Goal: Transaction & Acquisition: Purchase product/service

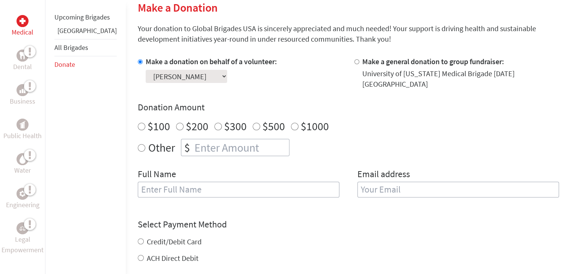
scroll to position [188, 0]
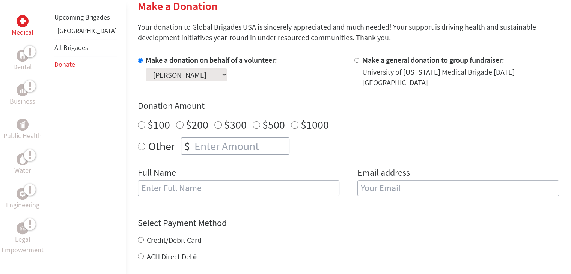
radio input "true"
click at [248, 138] on input "number" at bounding box center [241, 146] width 96 height 17
type input "24"
click at [177, 184] on input "text" at bounding box center [239, 188] width 202 height 16
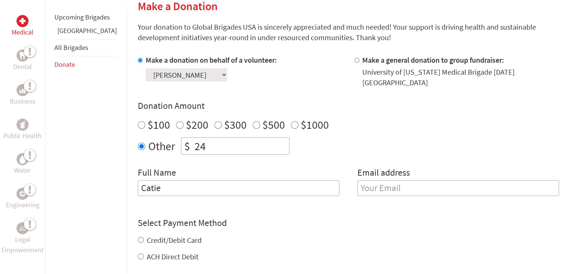
type input "Catie"
type input "N"
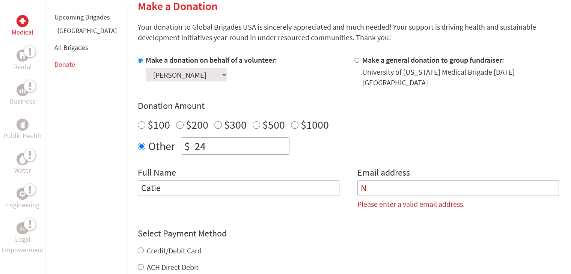
click at [177, 184] on input "Catie" at bounding box center [239, 188] width 202 height 16
type input "[PERSON_NAME]"
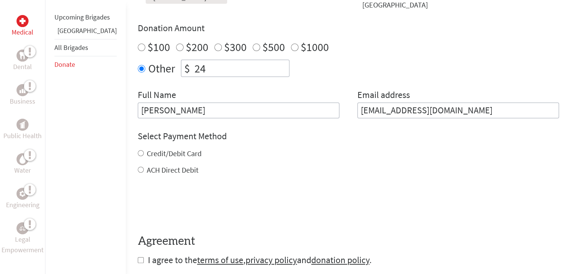
scroll to position [300, 0]
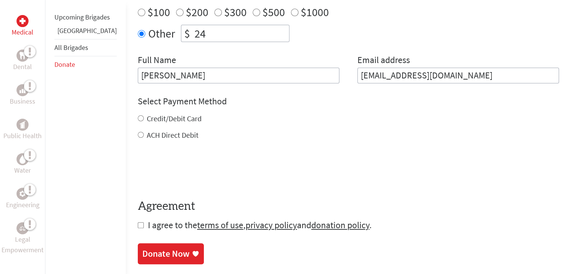
type input "[EMAIL_ADDRESS][DOMAIN_NAME]"
click at [158, 114] on label "Credit/Debit Card" at bounding box center [174, 118] width 55 height 9
click at [144, 115] on input "Credit/Debit Card" at bounding box center [141, 118] width 6 height 6
radio input "true"
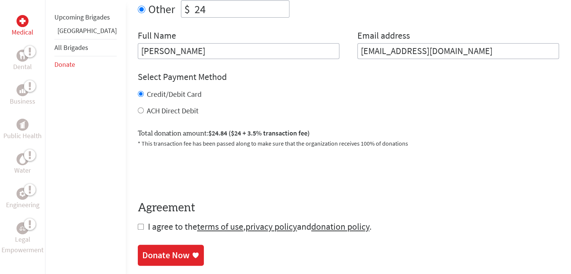
scroll to position [338, 0]
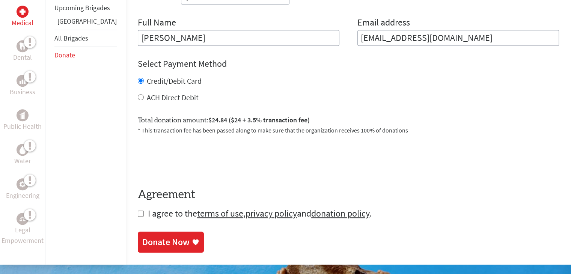
click at [138, 211] on input "checkbox" at bounding box center [141, 214] width 6 height 6
checkbox input "true"
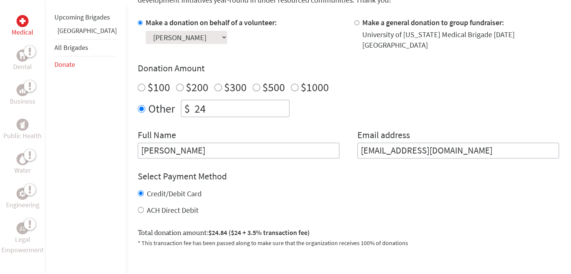
scroll to position [0, 0]
drag, startPoint x: 186, startPoint y: 107, endPoint x: 181, endPoint y: 107, distance: 4.9
click at [193, 107] on input "24" at bounding box center [241, 108] width 96 height 17
click at [193, 105] on input "26" at bounding box center [241, 108] width 96 height 17
type input "25"
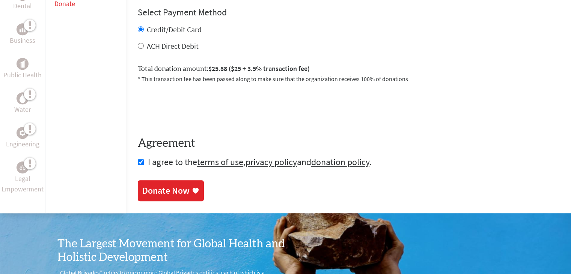
scroll to position [413, 0]
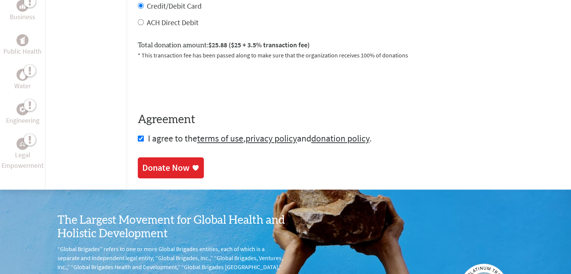
click at [168, 162] on div "Donate Now" at bounding box center [170, 168] width 57 height 12
